Goal: Task Accomplishment & Management: Manage account settings

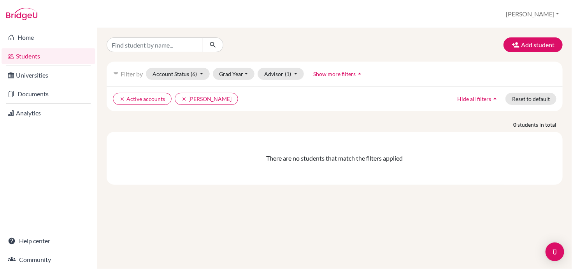
click at [31, 56] on link "Students" at bounding box center [49, 56] width 94 height 16
click at [50, 74] on link "Universities" at bounding box center [49, 75] width 94 height 16
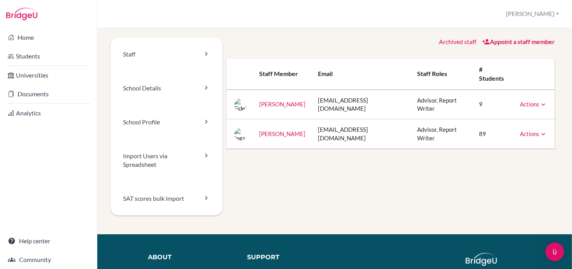
click at [527, 100] on link "Actions" at bounding box center [533, 103] width 27 height 7
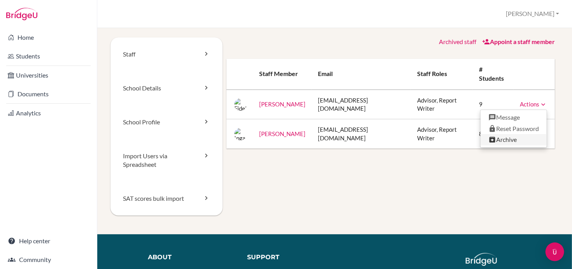
click at [497, 134] on link "Archive" at bounding box center [514, 139] width 66 height 11
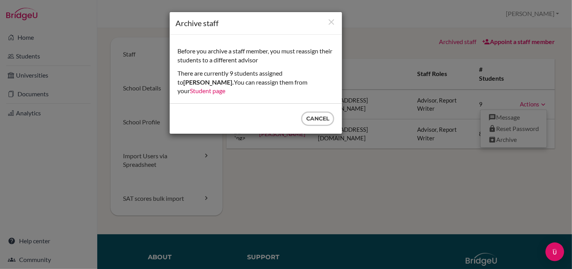
click at [225, 87] on link "Student page" at bounding box center [207, 90] width 35 height 7
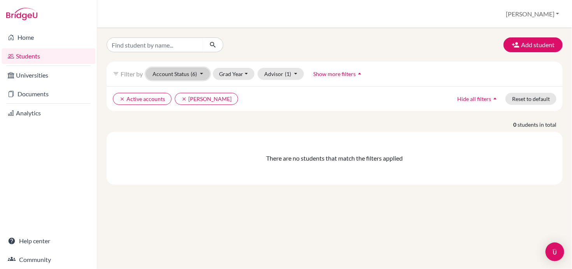
click at [200, 73] on button "Account Status (6)" at bounding box center [178, 74] width 64 height 12
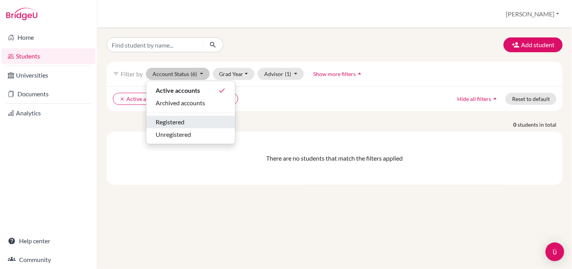
click at [182, 121] on span "Registered" at bounding box center [170, 121] width 29 height 9
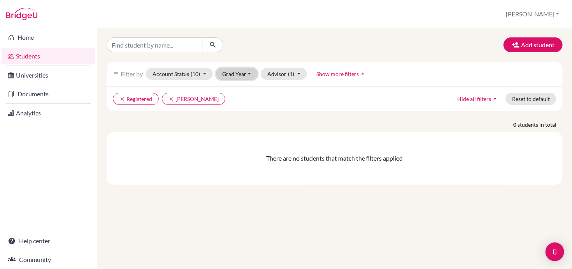
click at [234, 73] on button "Grad Year" at bounding box center [237, 74] width 42 height 12
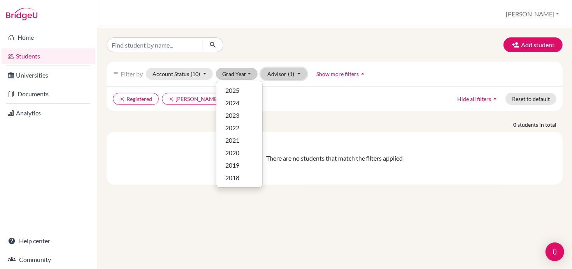
click at [294, 72] on button "Advisor (1)" at bounding box center [284, 74] width 46 height 12
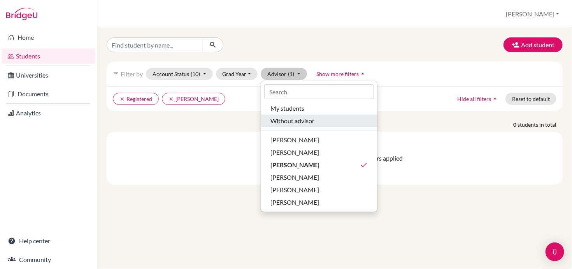
click at [281, 121] on span "Without advisor" at bounding box center [293, 120] width 44 height 9
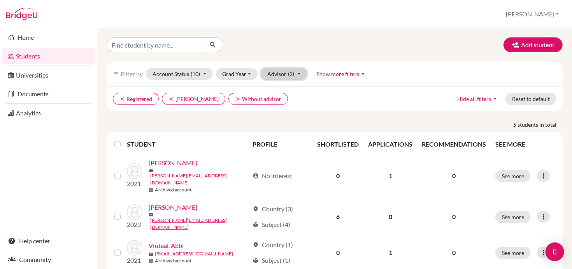
click at [285, 77] on button "Advisor (2)" at bounding box center [284, 74] width 46 height 12
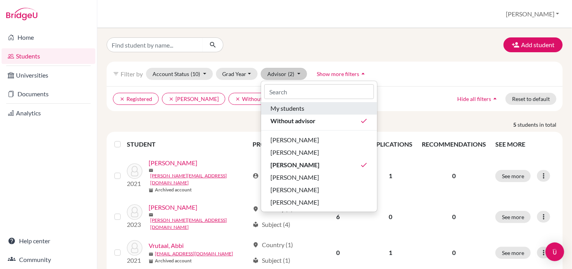
click at [284, 111] on span "My students" at bounding box center [288, 108] width 34 height 9
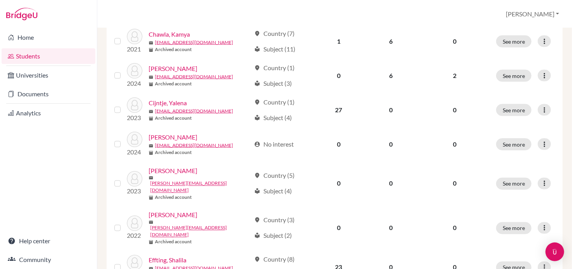
scroll to position [622, 0]
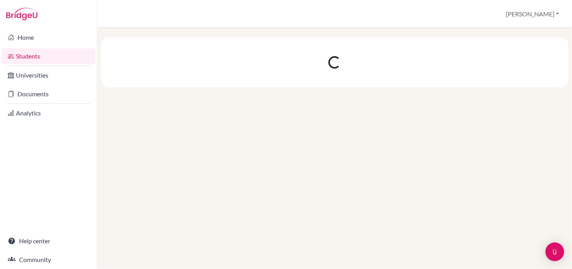
scroll to position [0, 0]
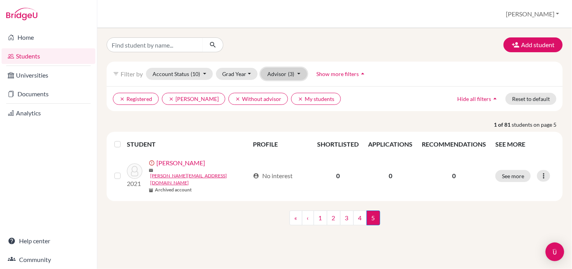
click at [296, 76] on button "Advisor (3)" at bounding box center [284, 74] width 46 height 12
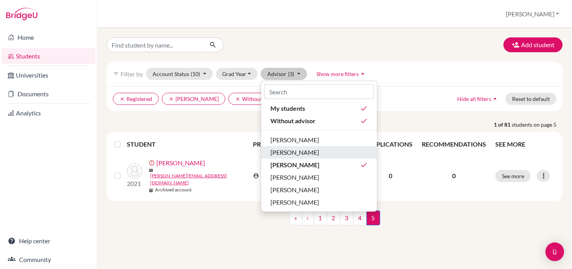
click at [285, 153] on span "[PERSON_NAME]" at bounding box center [295, 152] width 49 height 9
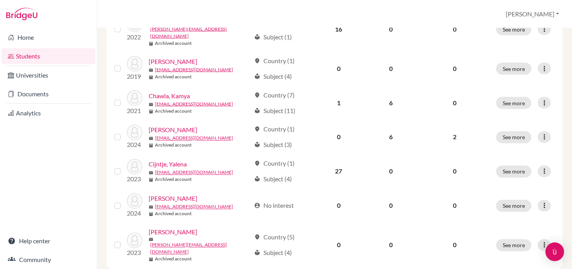
scroll to position [616, 0]
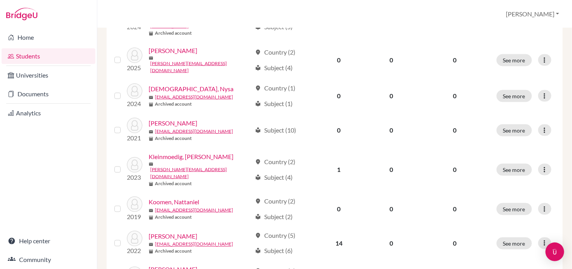
scroll to position [622, 0]
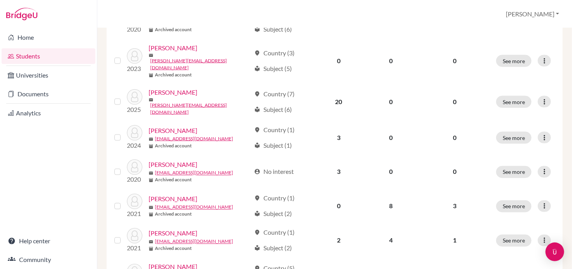
scroll to position [622, 0]
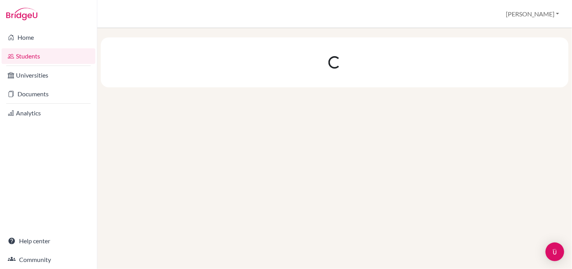
scroll to position [0, 0]
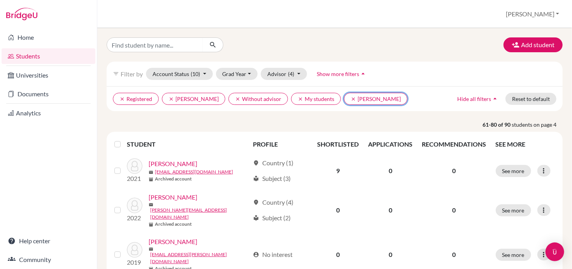
click at [351, 100] on icon "clear" at bounding box center [353, 98] width 5 height 5
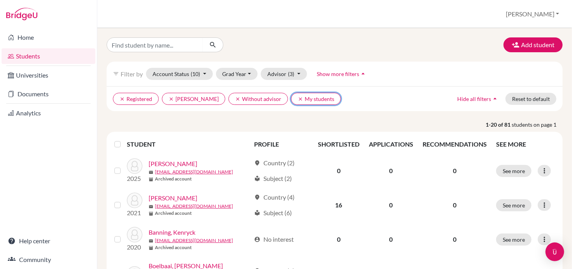
click at [298, 99] on icon "clear" at bounding box center [300, 98] width 5 height 5
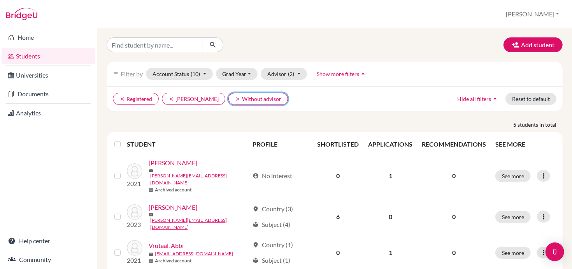
click at [229, 99] on button "clear Without advisor" at bounding box center [259, 99] width 60 height 12
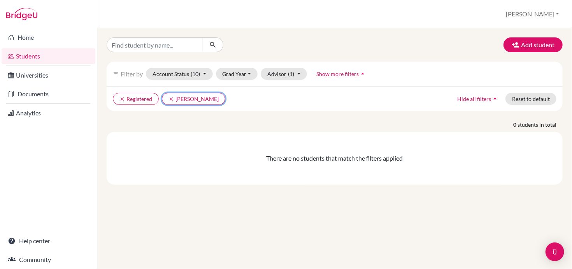
click at [170, 99] on icon "clear" at bounding box center [171, 98] width 5 height 5
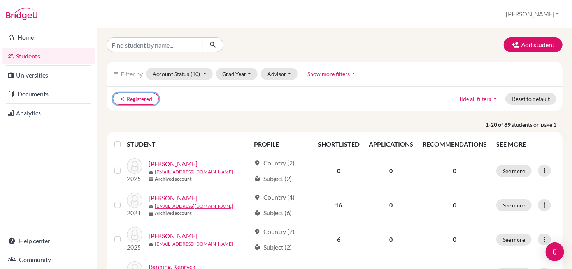
click at [121, 97] on icon "clear" at bounding box center [122, 98] width 5 height 5
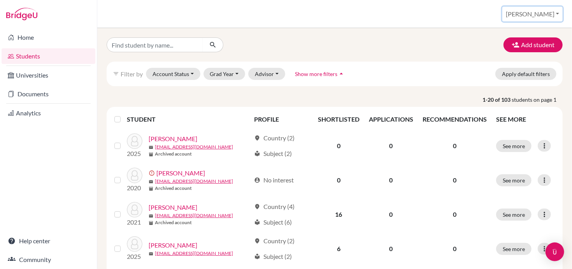
click at [550, 16] on button "[PERSON_NAME]" at bounding box center [533, 14] width 60 height 15
click at [528, 48] on link "School Settings" at bounding box center [497, 44] width 62 height 12
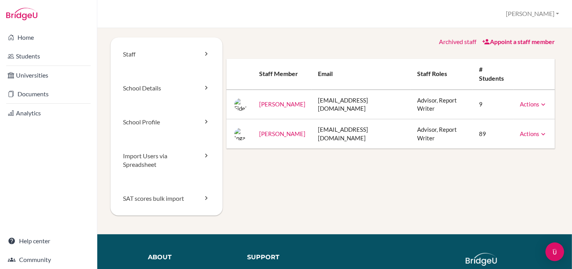
click at [533, 100] on link "Actions" at bounding box center [533, 103] width 27 height 7
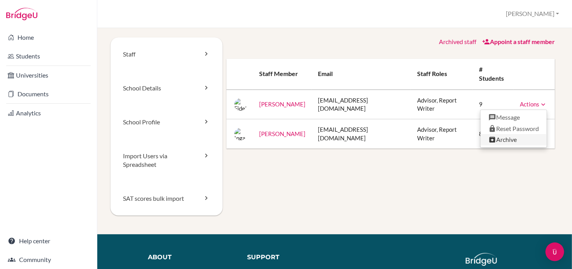
click at [505, 134] on link "Archive" at bounding box center [514, 139] width 66 height 11
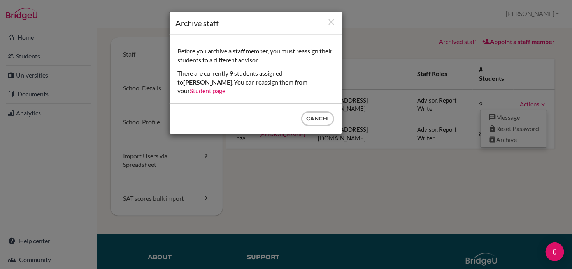
click at [225, 87] on link "Student page" at bounding box center [207, 90] width 35 height 7
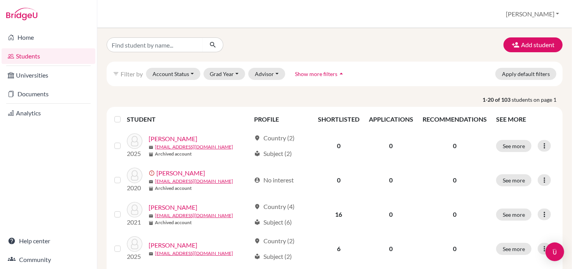
click at [541, 146] on icon at bounding box center [545, 146] width 8 height 8
click at [124, 114] on label at bounding box center [124, 114] width 0 height 0
click at [0, 0] on input "checkbox" at bounding box center [0, 0] width 0 height 0
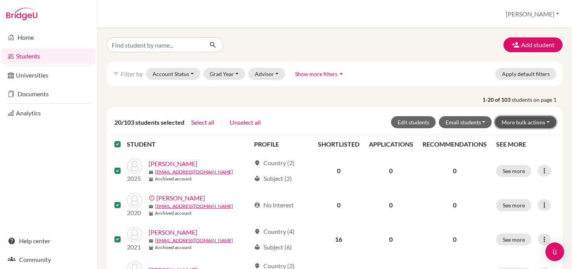
click at [532, 123] on button "More bulk actions" at bounding box center [526, 122] width 62 height 12
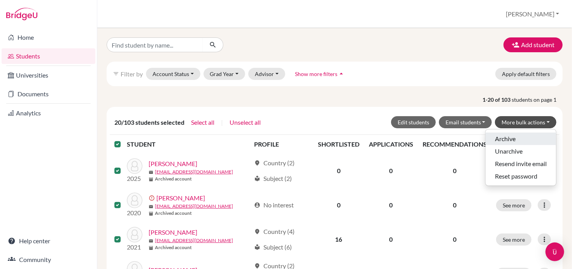
click at [500, 137] on button "Archive" at bounding box center [521, 138] width 70 height 12
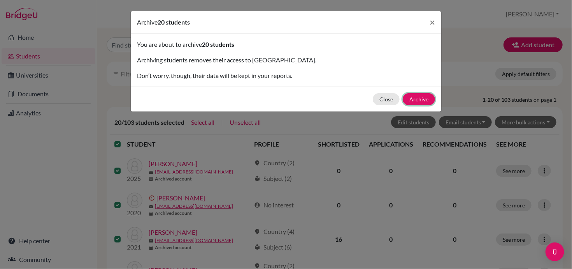
click at [422, 99] on button "Archive" at bounding box center [419, 99] width 32 height 12
